Goal: Task Accomplishment & Management: Use online tool/utility

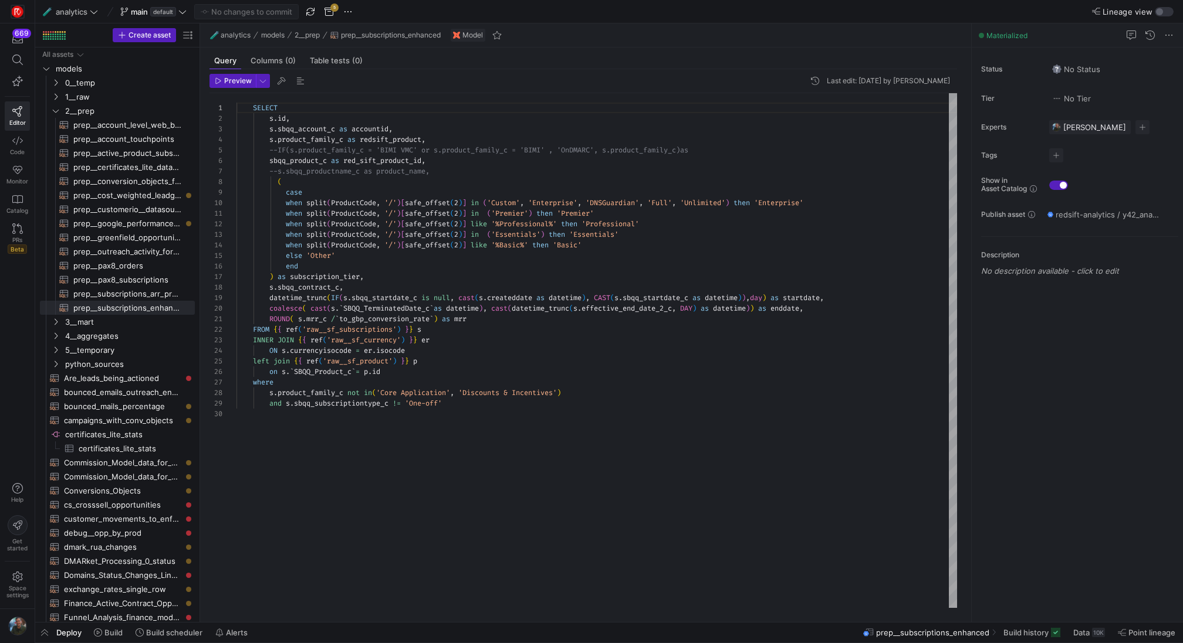
scroll to position [106, 0]
click at [469, 208] on div "SELECT s . id , s . sbqq_account_c as accountid , s . product_family_c as redsi…" at bounding box center [596, 351] width 720 height 516
click at [563, 384] on div "SELECT s . id , s . sbqq_account_c as accountid , s . product_family_c as redsi…" at bounding box center [596, 351] width 720 height 516
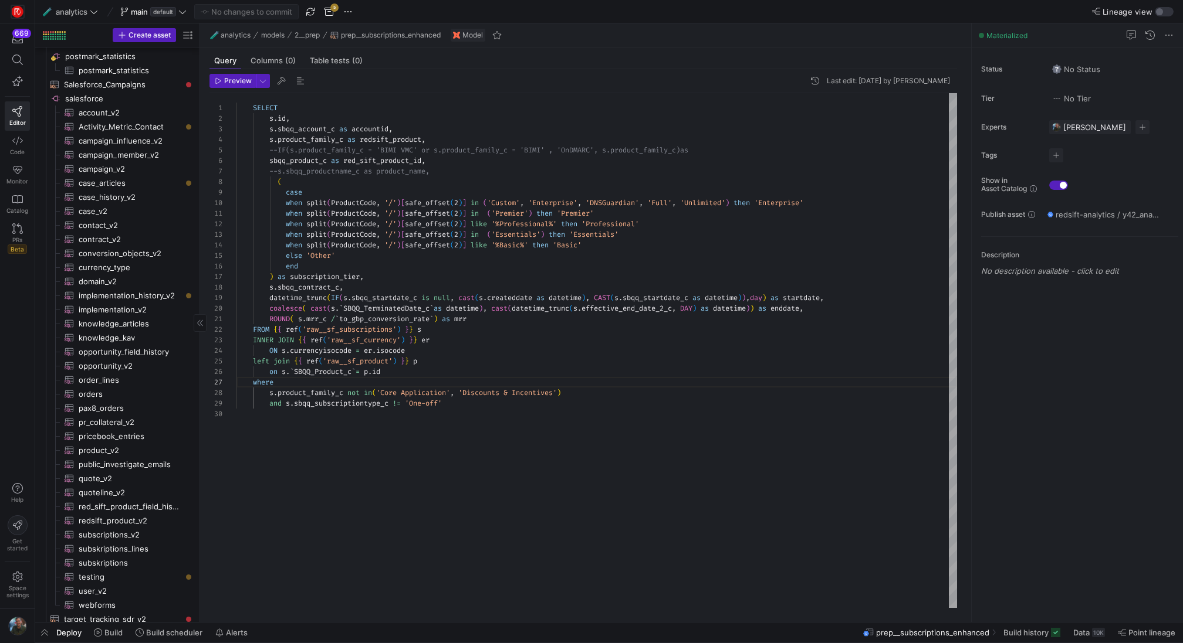
scroll to position [1410, 0]
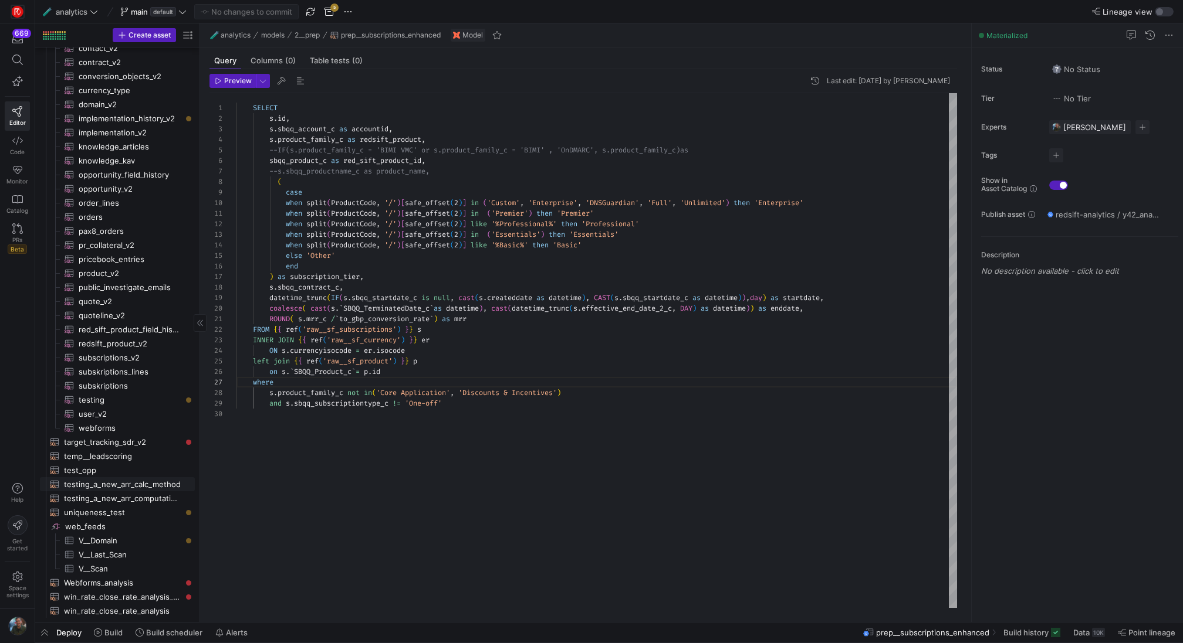
click at [133, 480] on span "testing_a_new_arr_calc_method​​​​​​​​​​" at bounding box center [122, 484] width 117 height 13
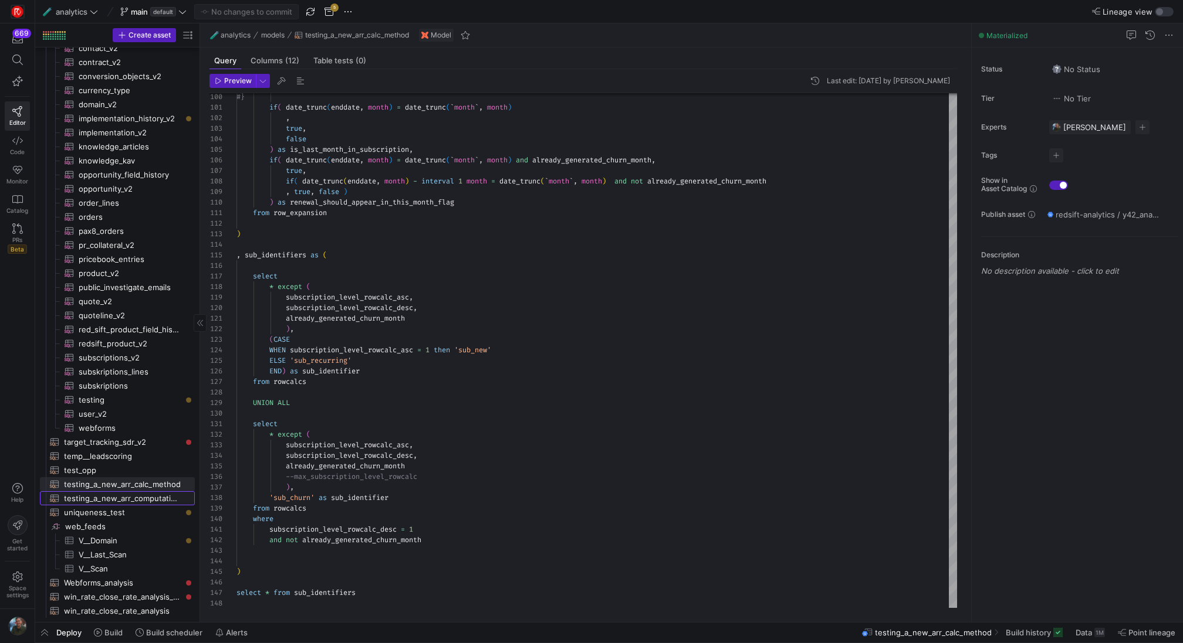
click at [152, 500] on span "testing_a_new_arr_computation_follow_up​​​​​​​​​​" at bounding box center [122, 498] width 117 height 13
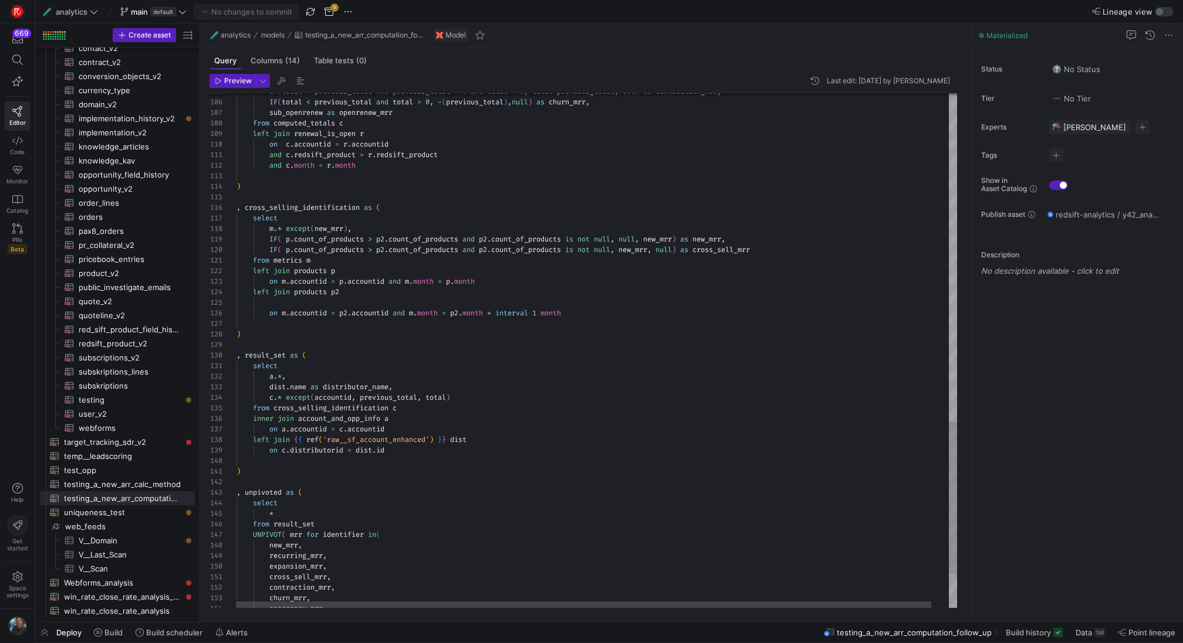
type textarea "from metrics m left join products p on m.accountid = p.accountid and m.month = …"
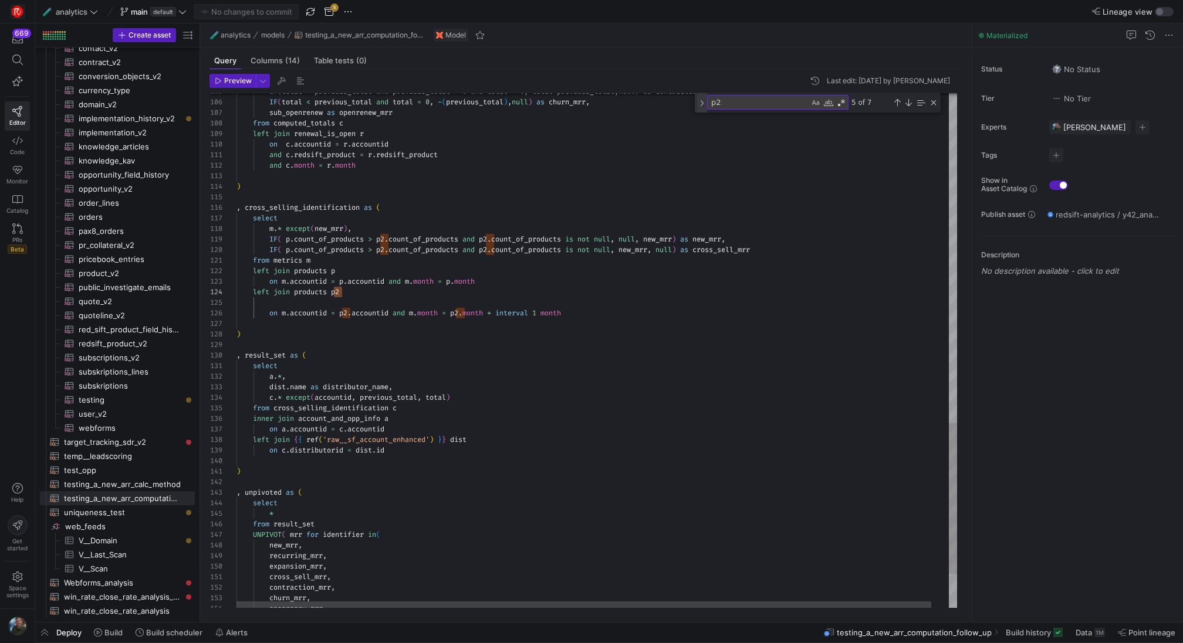
click at [700, 101] on div "Toggle Replace" at bounding box center [701, 102] width 11 height 19
click at [722, 116] on textarea "Replace" at bounding box center [770, 118] width 127 height 13
type textarea "prior"
type textarea "from metrics m left join products p on m.accountid = p.accountid and m.month = …"
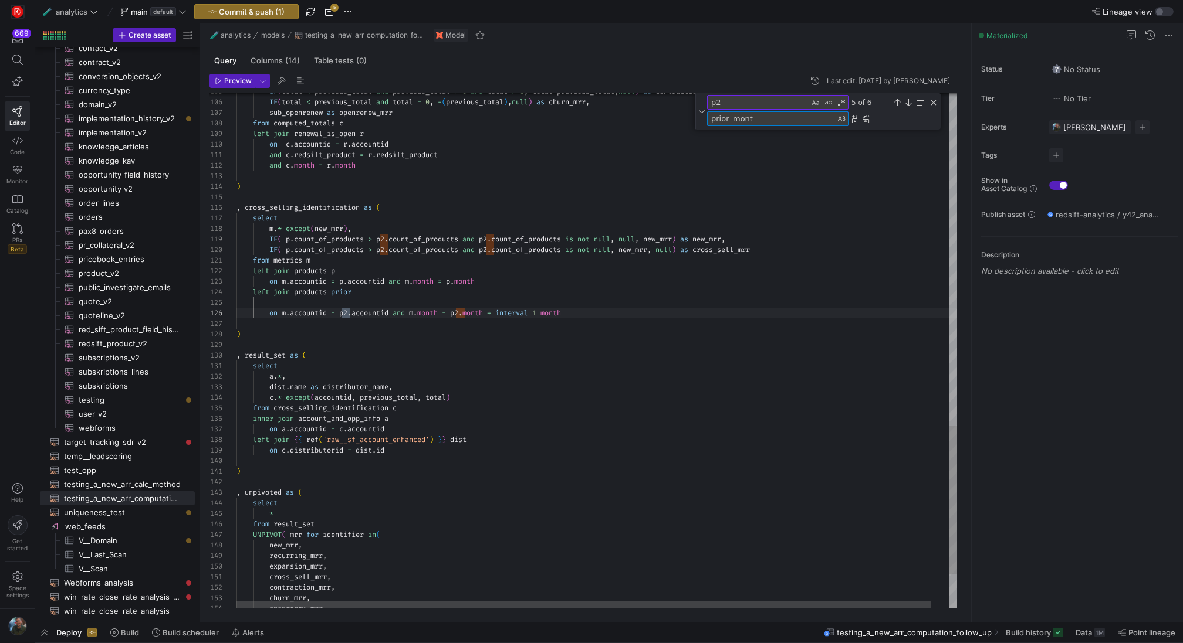
type textarea "prior_month"
type textarea "and c.redsift_product = r.redsift_product and c.month = r.month ) , cross_selli…"
type textarea "prior_month"
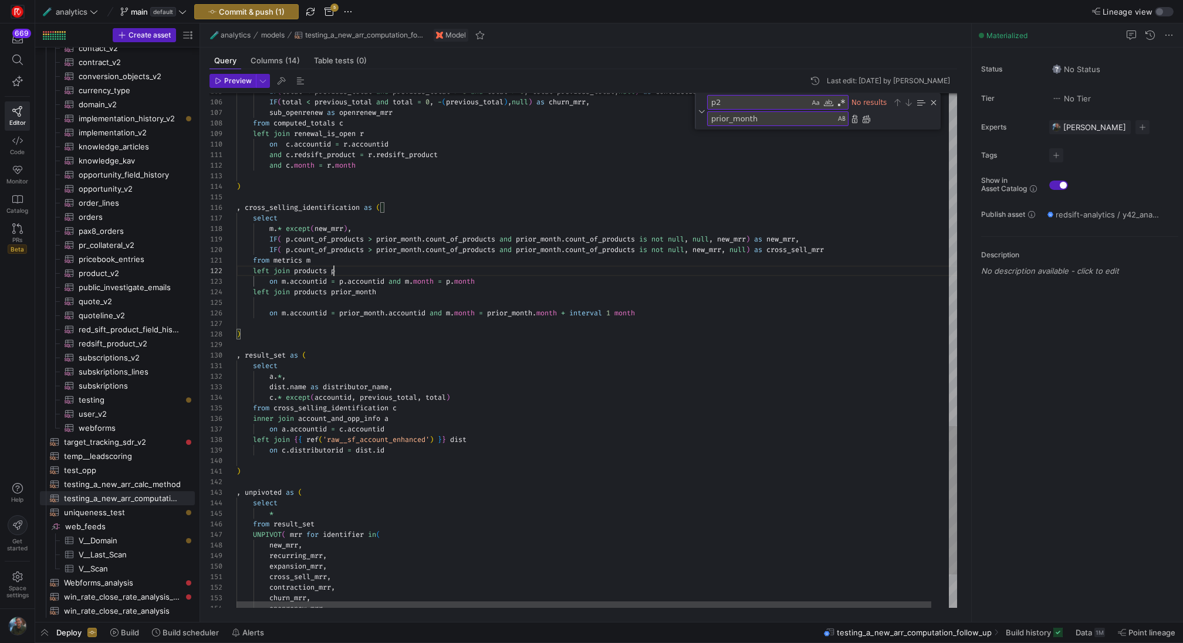
scroll to position [11, 101]
type textarea "from metrics m left join products p on m.accountid = p.accountid and m.month = …"
click at [766, 107] on textarea "p2" at bounding box center [757, 102] width 101 height 13
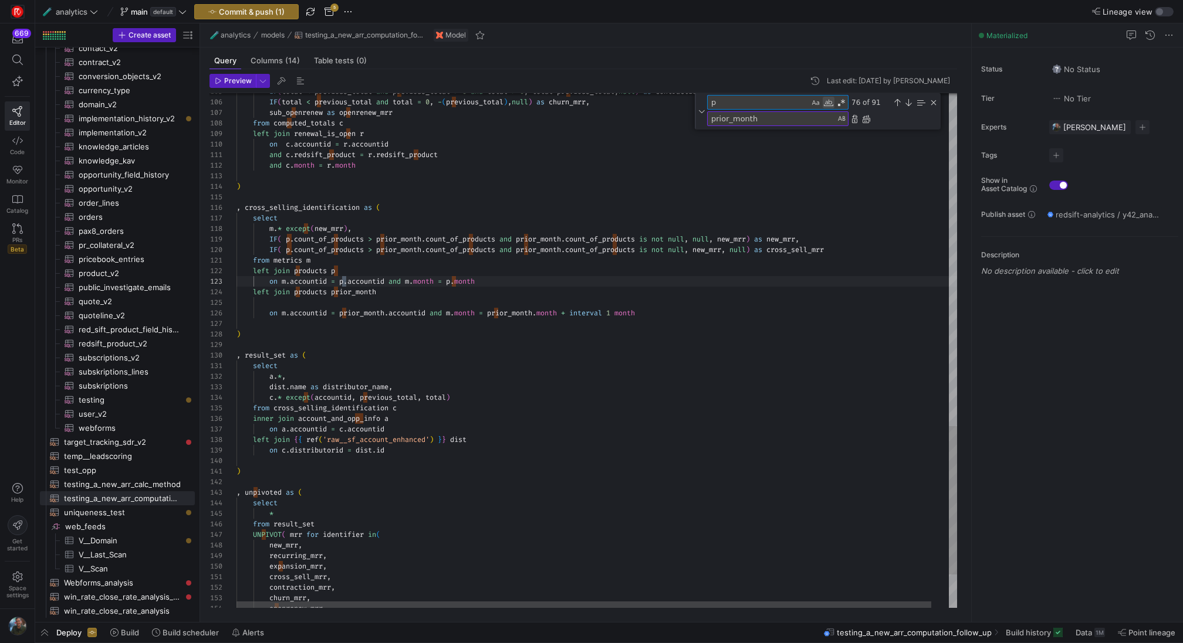
type textarea "p"
click at [829, 104] on div "Match Whole Word (⌥⌘W)" at bounding box center [828, 103] width 12 height 12
click at [777, 118] on textarea "prior_month" at bounding box center [770, 118] width 127 height 13
click at [726, 120] on textarea "prior_month" at bounding box center [770, 118] width 127 height 13
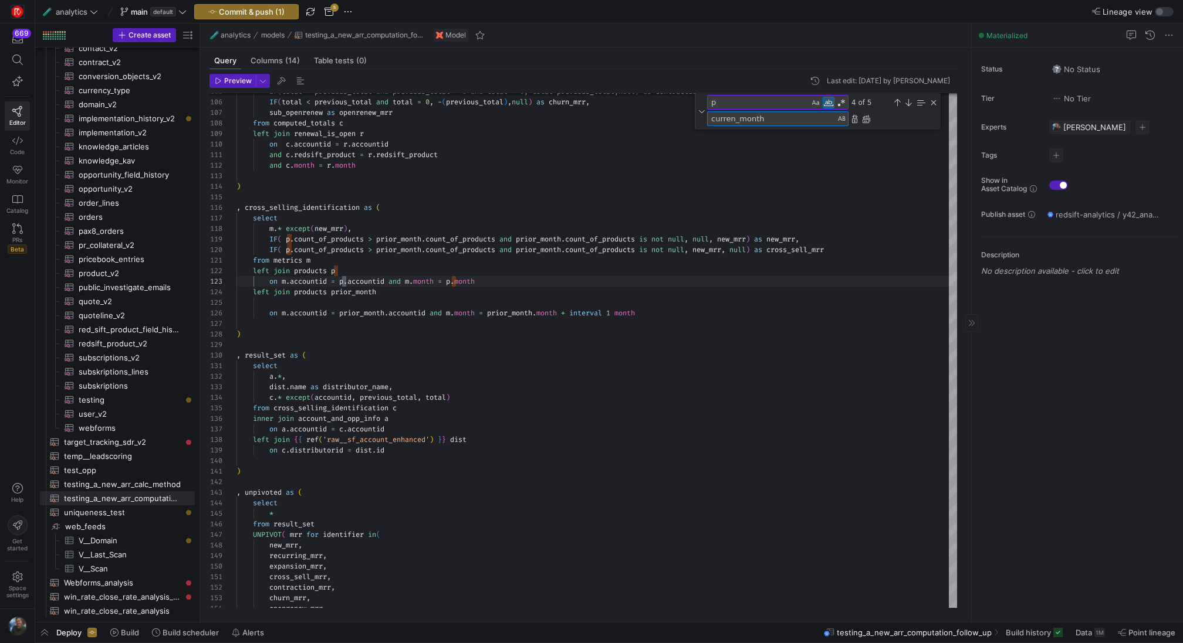
type textarea "current_month"
type textarea "from metrics m left join products p on m.accountid = current_month.accountid an…"
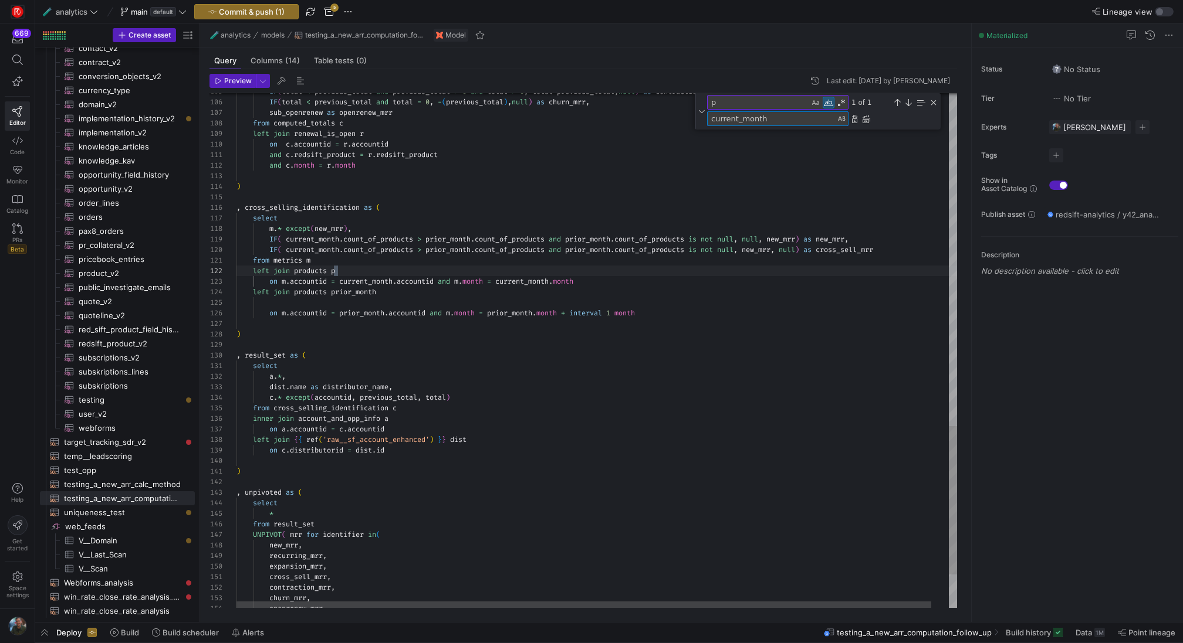
type textarea "current_month"
click at [747, 103] on textarea "p" at bounding box center [757, 102] width 101 height 13
click at [767, 123] on textarea "current_month" at bounding box center [770, 118] width 127 height 13
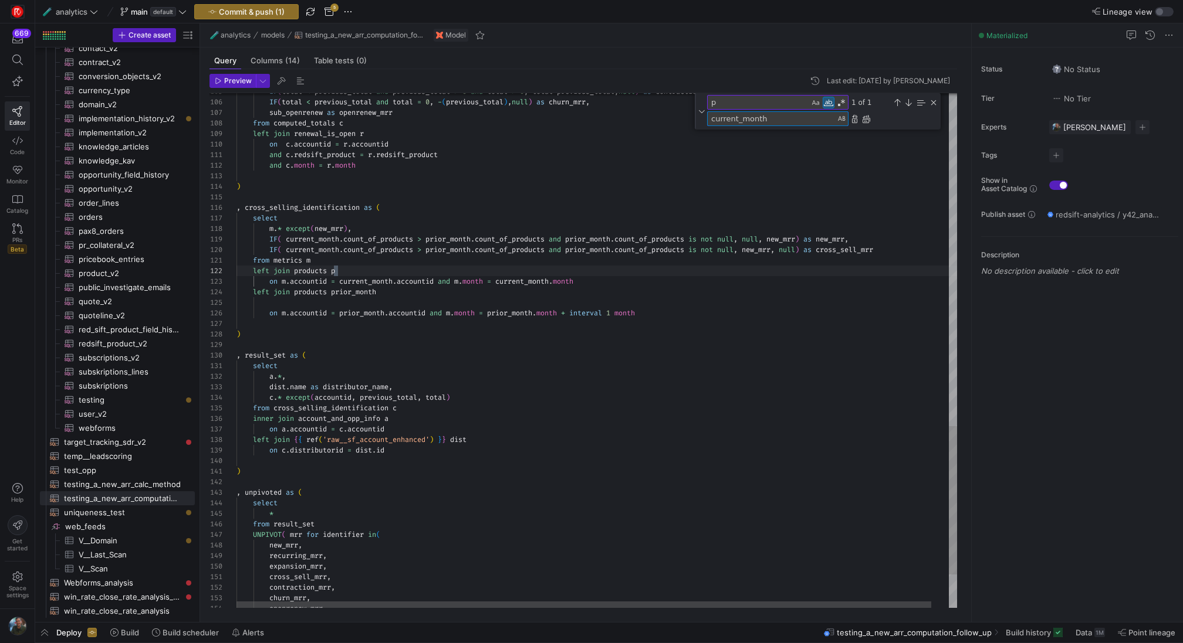
scroll to position [63, 101]
click at [782, 102] on textarea "p" at bounding box center [757, 102] width 101 height 13
click at [788, 119] on textarea "current_month" at bounding box center [770, 118] width 127 height 13
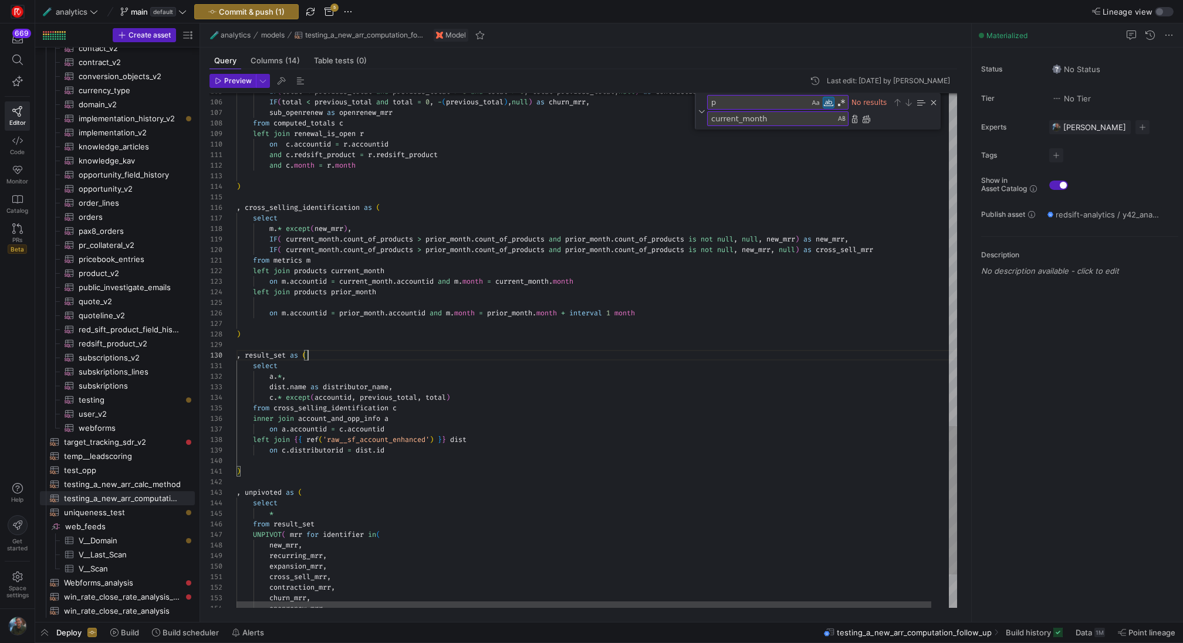
scroll to position [11, 50]
click at [932, 101] on div "Close (Escape)" at bounding box center [933, 102] width 9 height 9
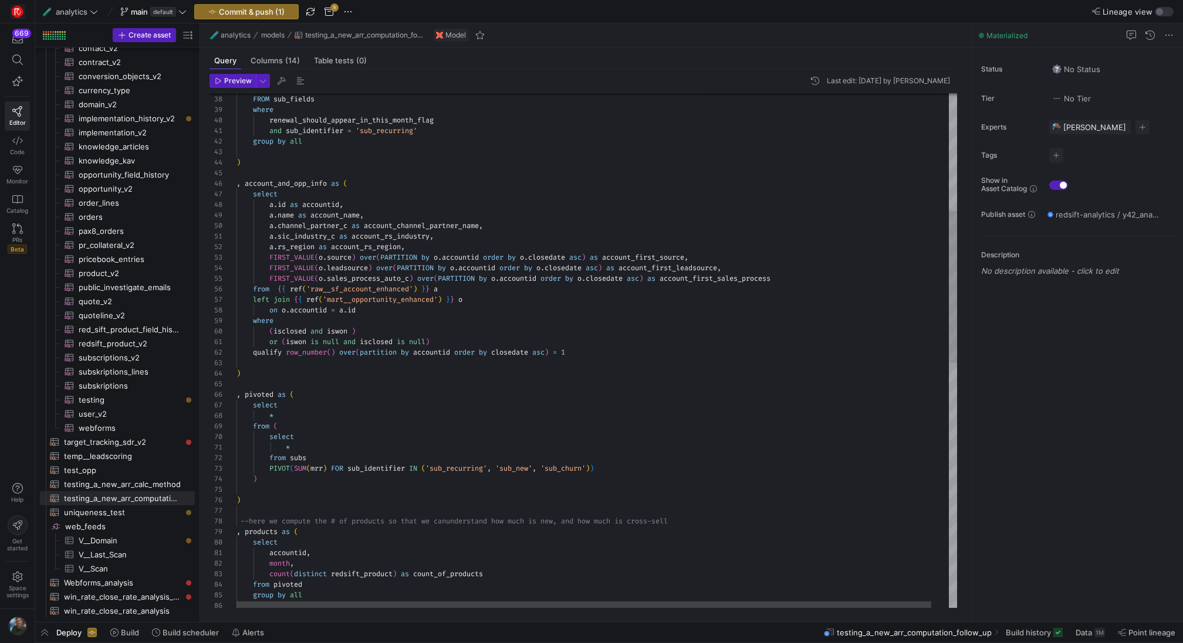
type textarea "or (iswon is null and isclosed is null) qualify row_number() over(partition by …"
click at [278, 379] on div "a . id as accountid , select , account_and_opp_info as ( ) group by all renewal…" at bounding box center [605, 568] width 739 height 1748
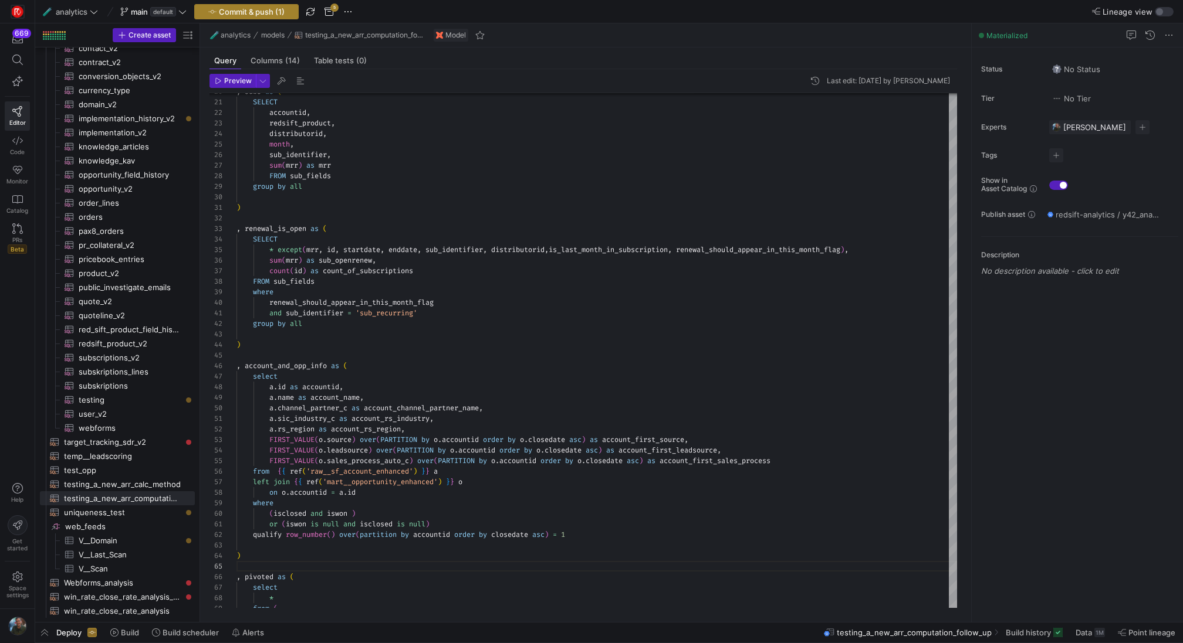
click at [275, 13] on span "Commit & push (1)" at bounding box center [252, 11] width 66 height 9
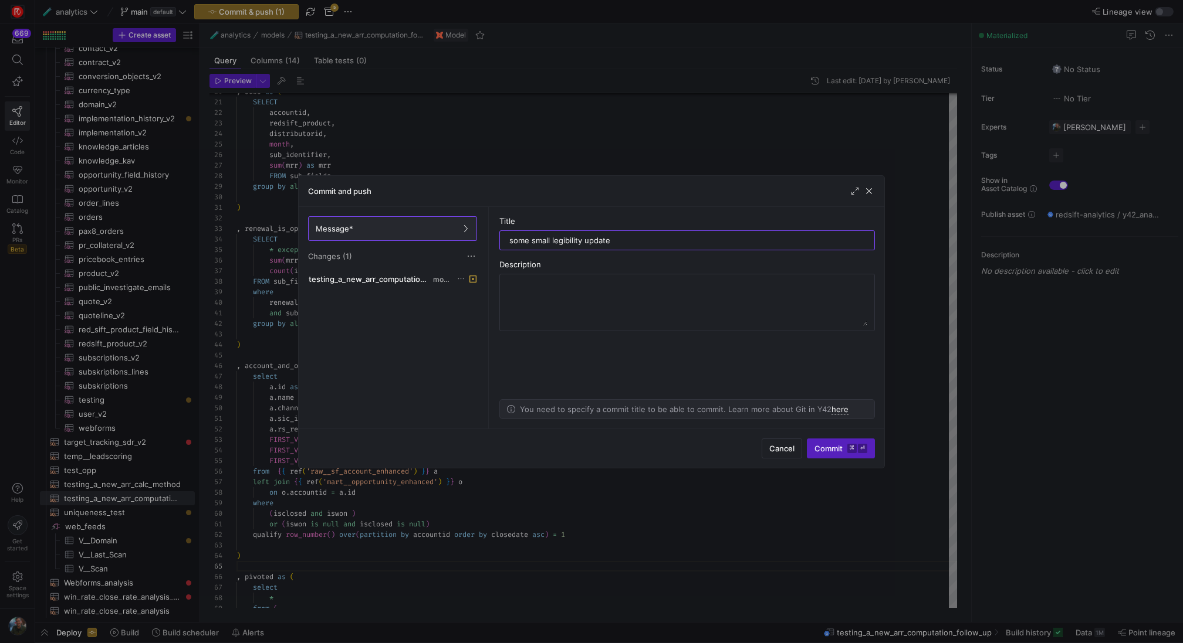
type input "some small legibility updates"
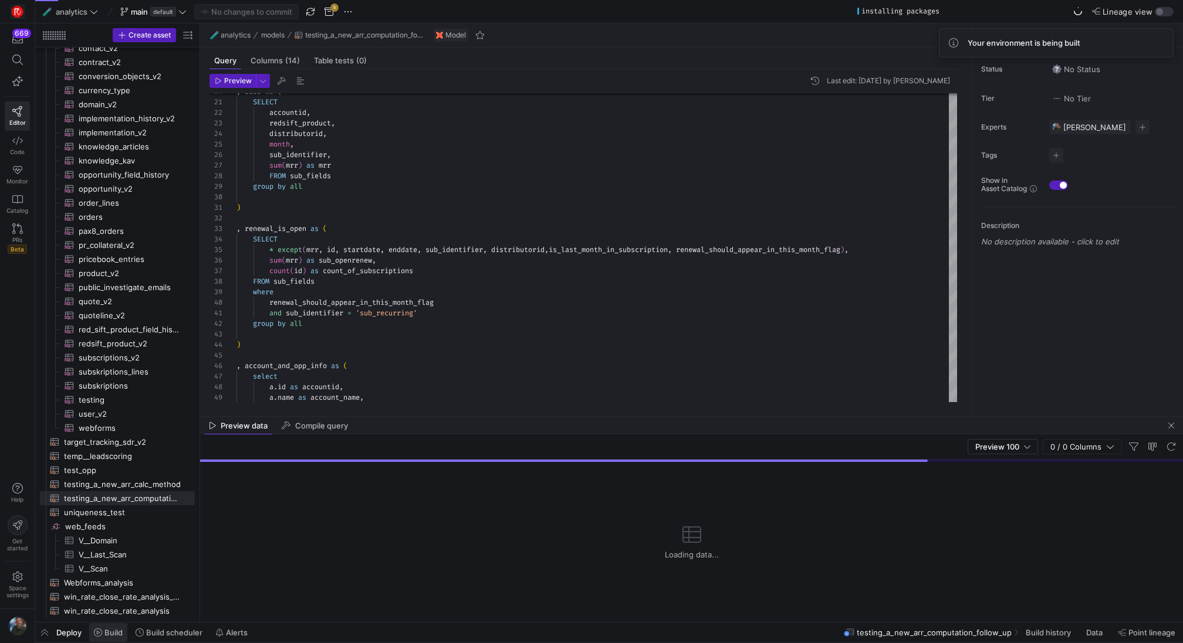
click at [110, 633] on span "Build" at bounding box center [113, 632] width 18 height 9
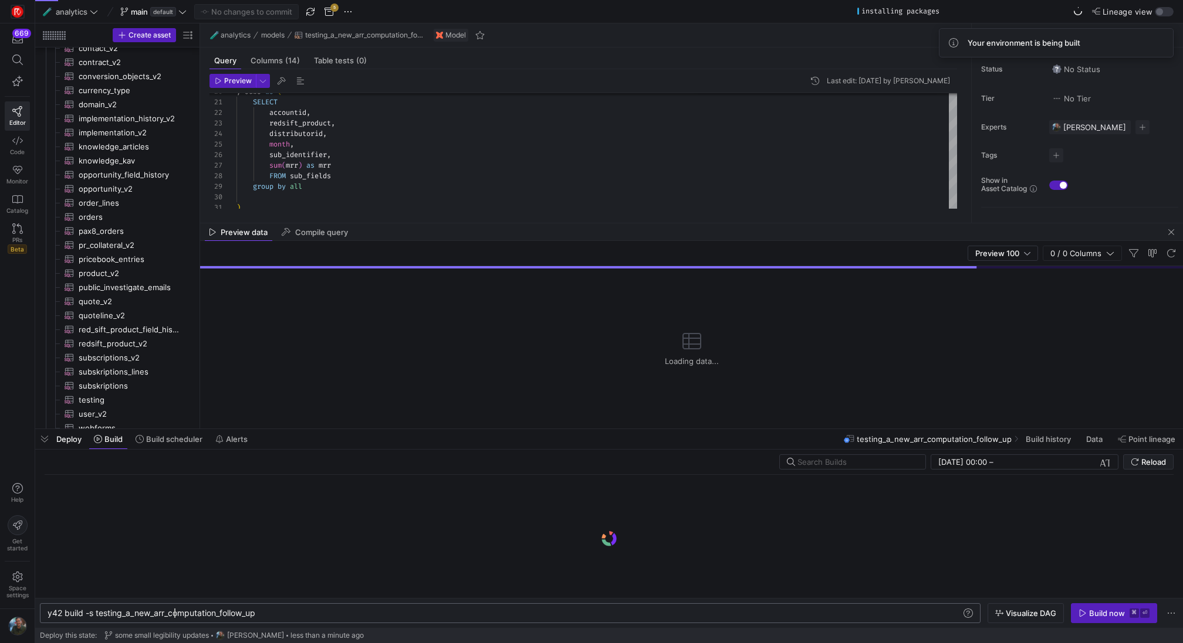
click at [176, 615] on div "y42 build -s testing_a_new_arr_computation_follow_ up" at bounding box center [505, 613] width 915 height 9
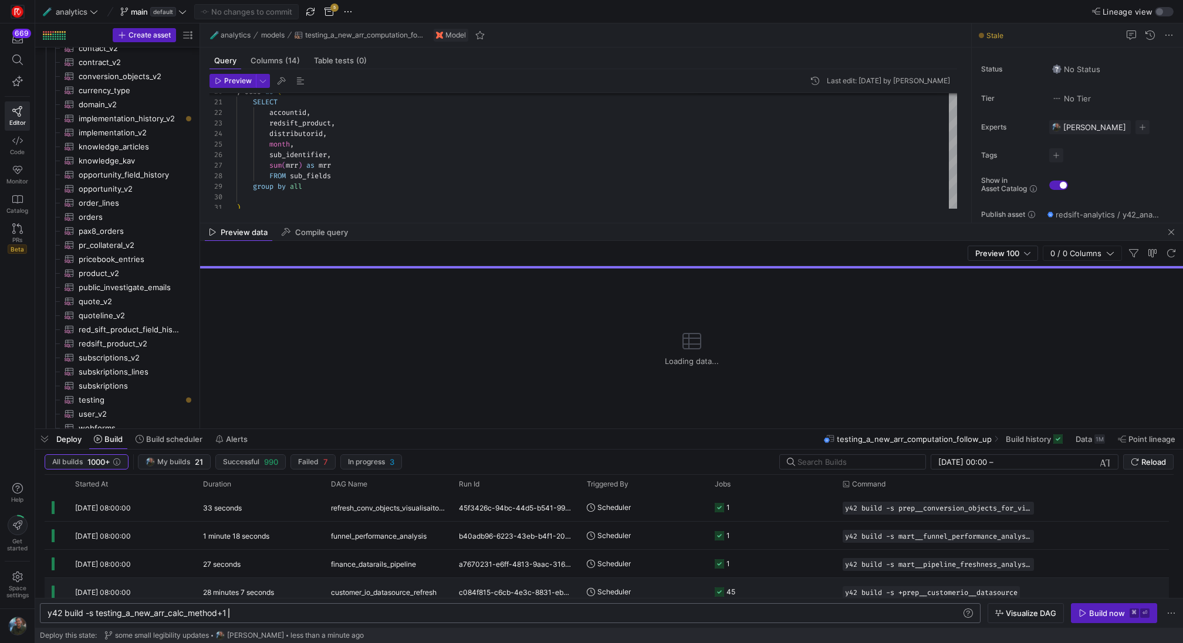
scroll to position [885, 0]
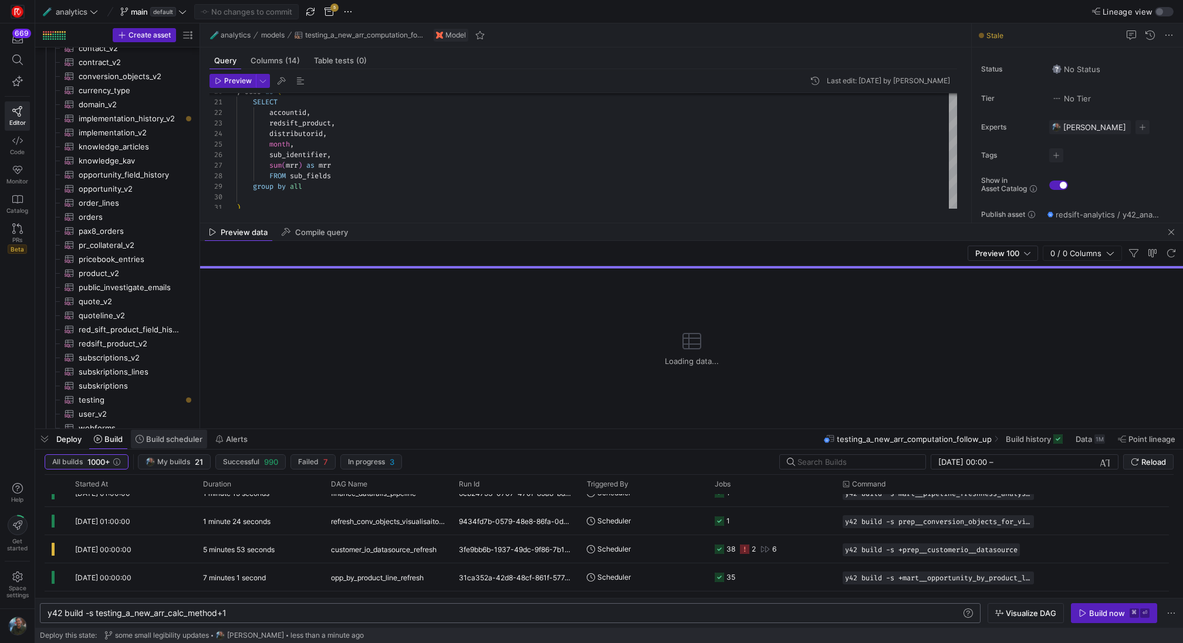
type textarea "y42 build -s testing_a_new_arr_calc_method+1"
click at [167, 436] on span "Build scheduler" at bounding box center [174, 439] width 56 height 9
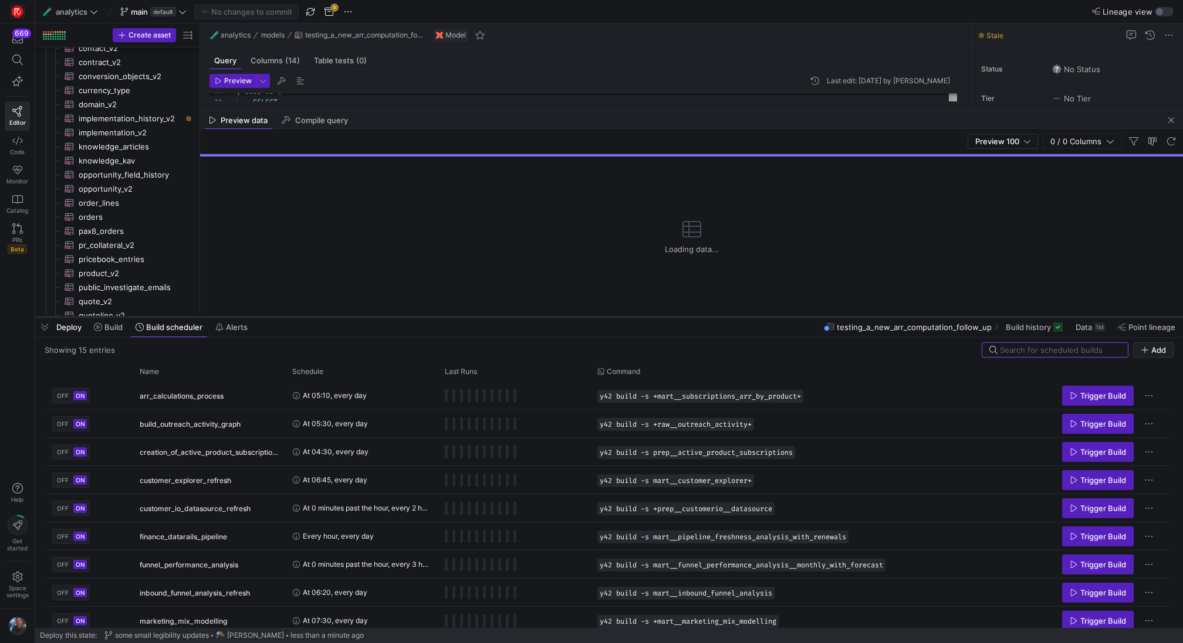
drag, startPoint x: 475, startPoint y: 431, endPoint x: 465, endPoint y: 319, distance: 112.5
click at [465, 319] on div at bounding box center [608, 317] width 1147 height 5
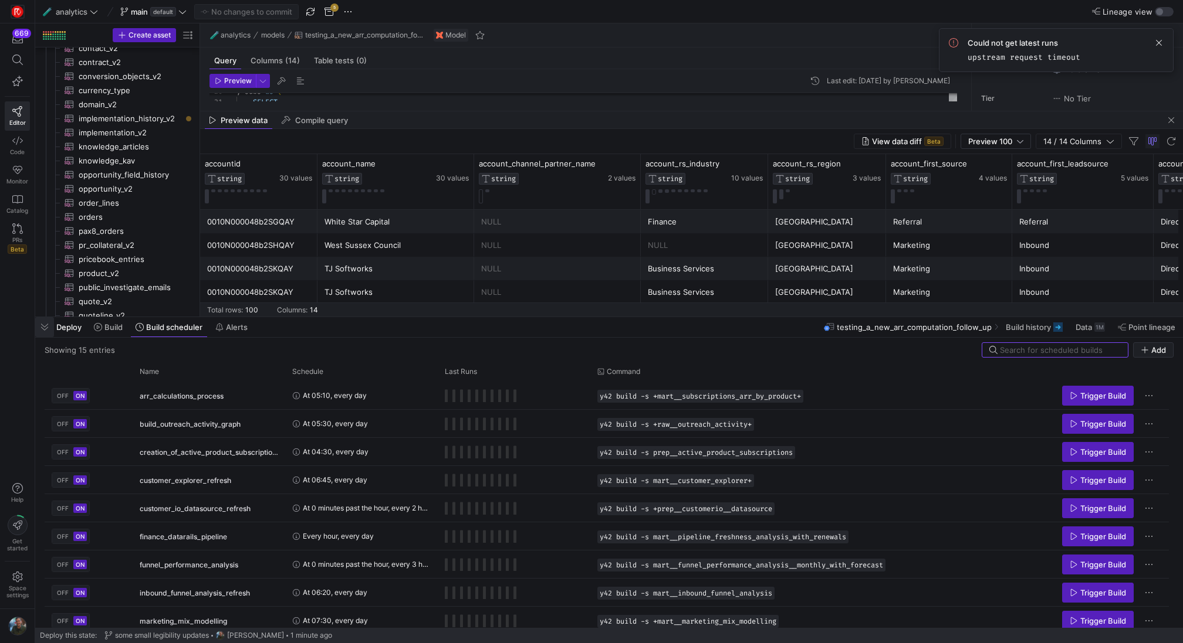
click at [52, 330] on span "button" at bounding box center [44, 327] width 19 height 20
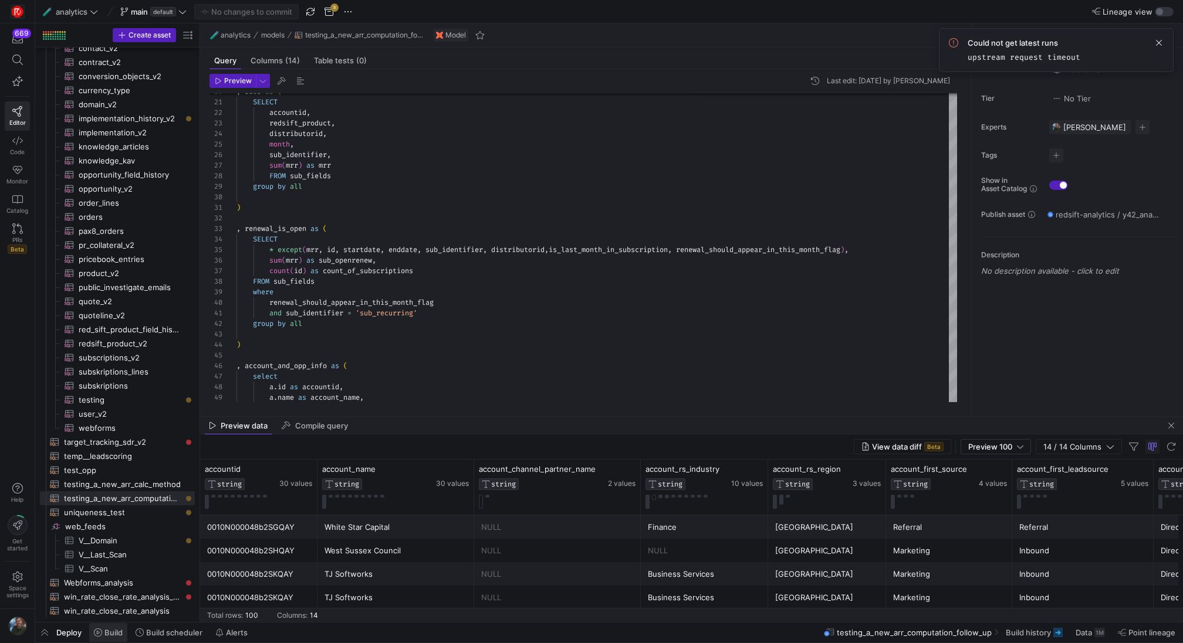
click at [110, 636] on span "Build" at bounding box center [113, 632] width 18 height 9
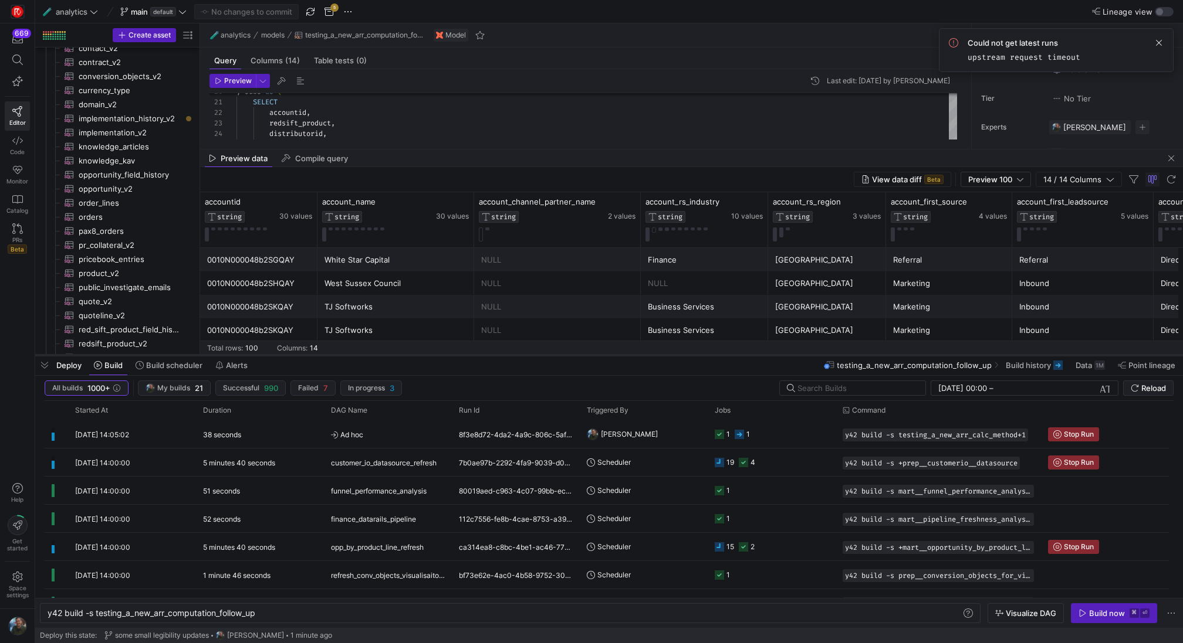
drag, startPoint x: 134, startPoint y: 429, endPoint x: 114, endPoint y: 355, distance: 77.0
click at [114, 355] on div at bounding box center [608, 355] width 1147 height 5
click at [179, 367] on span "Build scheduler" at bounding box center [174, 364] width 56 height 9
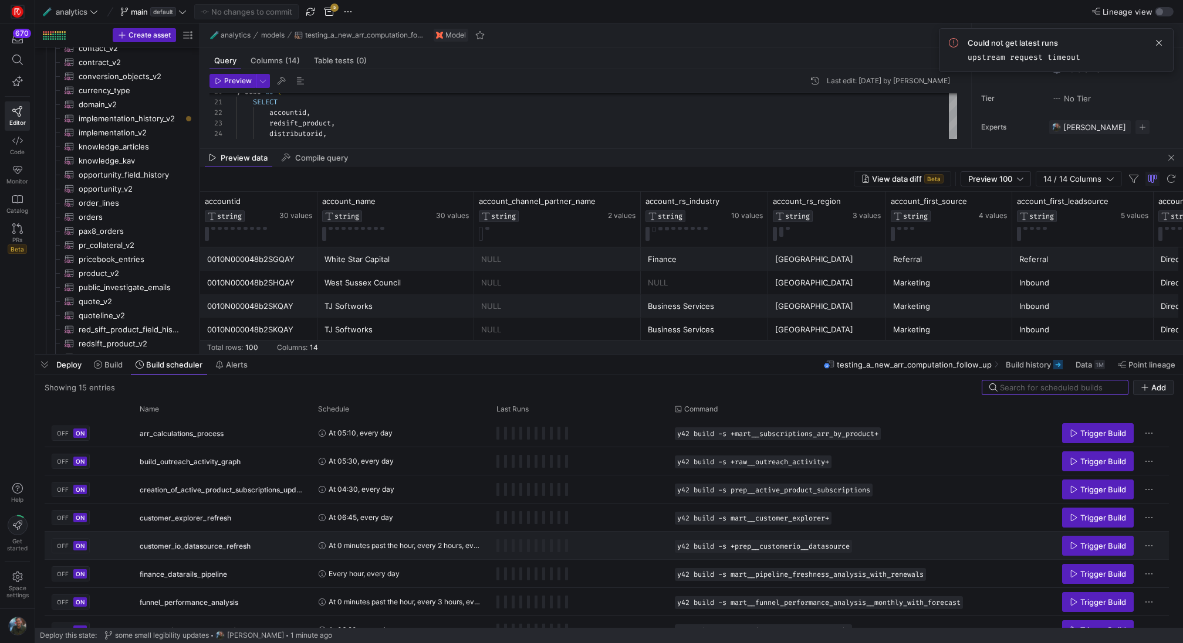
click at [214, 544] on span "customer_io_datasource_refresh" at bounding box center [195, 547] width 111 height 28
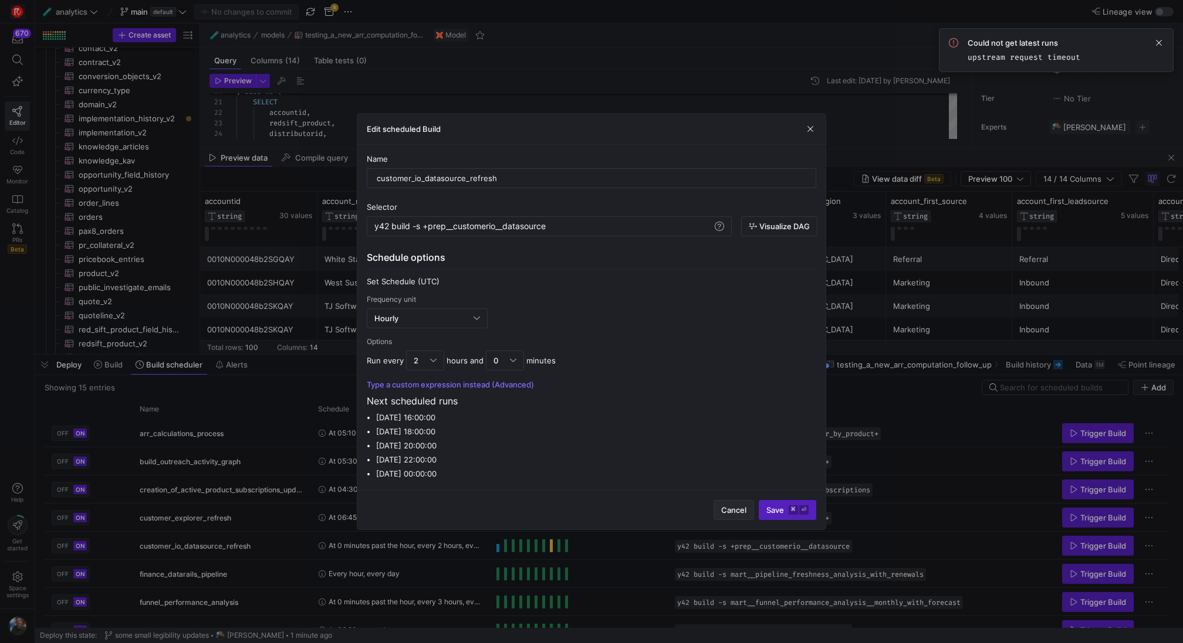
click at [730, 513] on span "Cancel" at bounding box center [733, 510] width 25 height 9
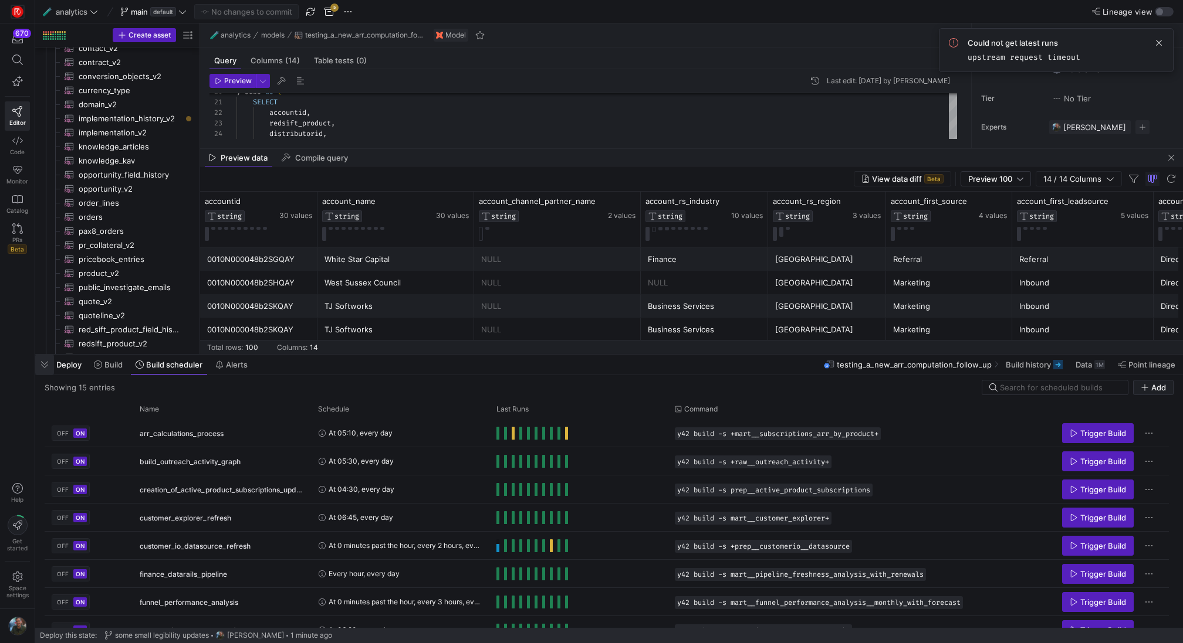
click at [48, 367] on span "button" at bounding box center [44, 365] width 19 height 20
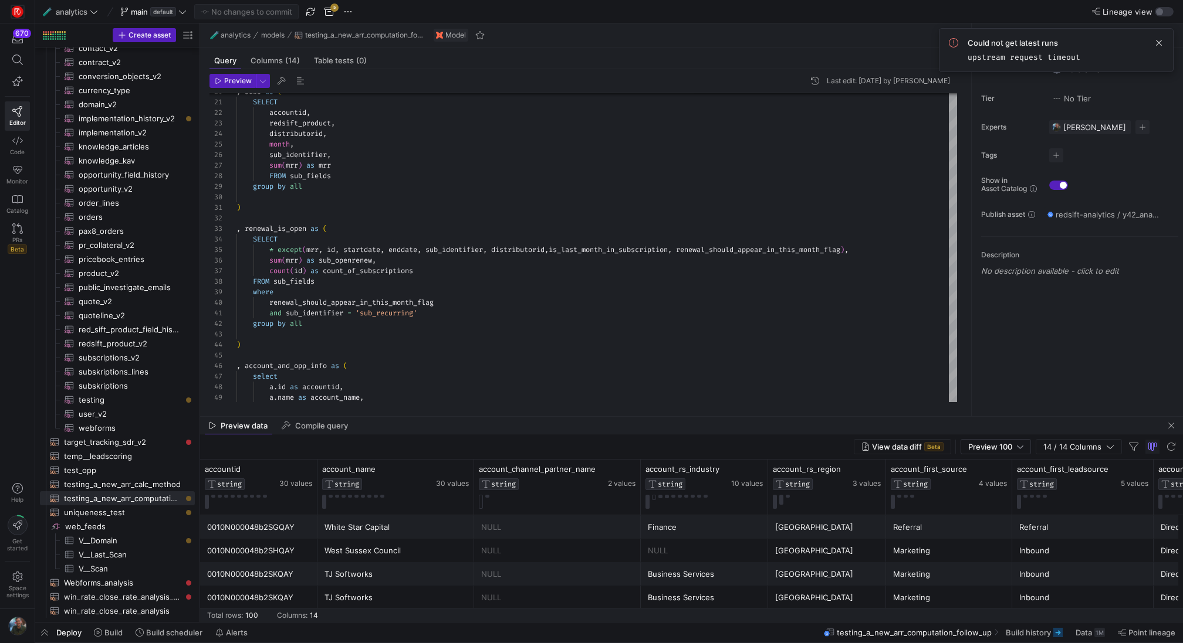
click at [1151, 43] on div "Could not get latest runs upstream request timeout" at bounding box center [1056, 50] width 215 height 24
click at [1154, 43] on span at bounding box center [1158, 43] width 14 height 14
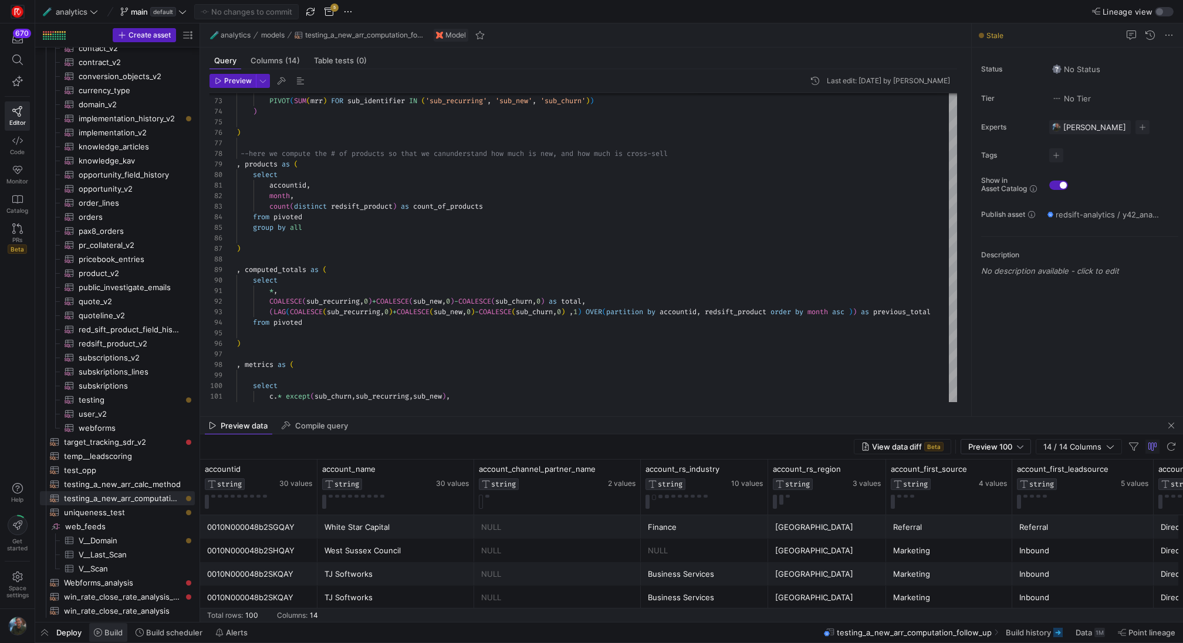
click at [116, 639] on span at bounding box center [108, 633] width 38 height 19
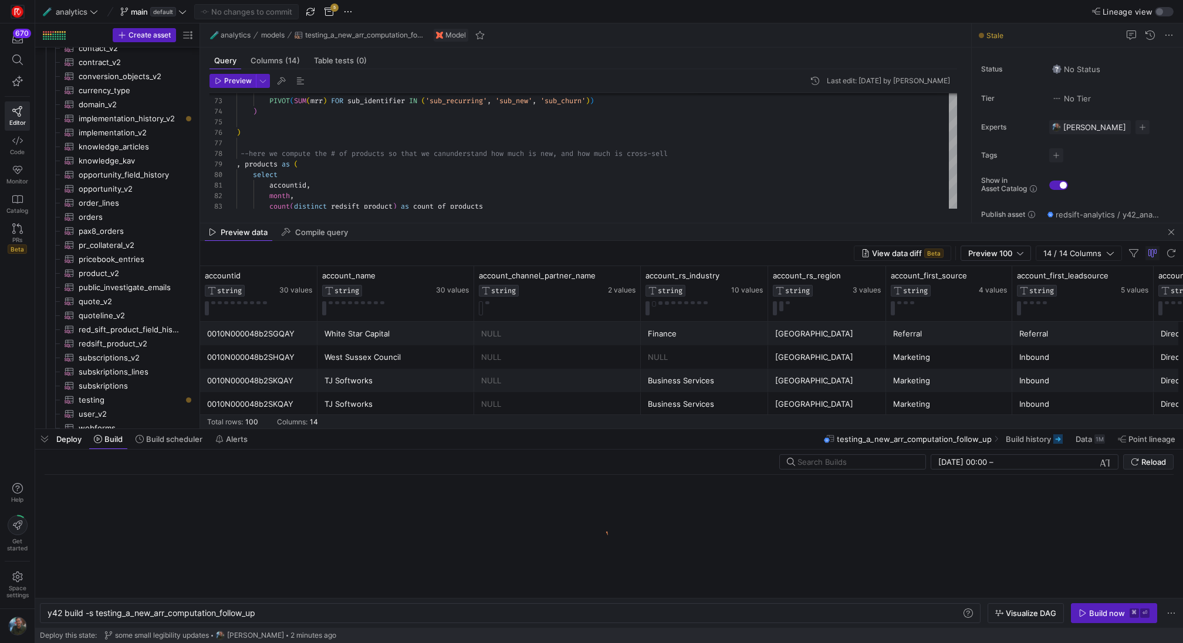
scroll to position [0, 211]
